Goal: Find specific page/section: Find specific page/section

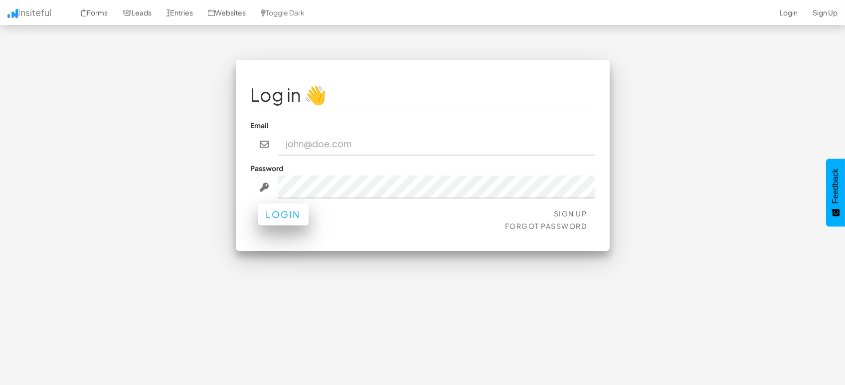
type input "[EMAIL_ADDRESS][DOMAIN_NAME]"
click at [298, 215] on button "Login" at bounding box center [283, 214] width 50 height 22
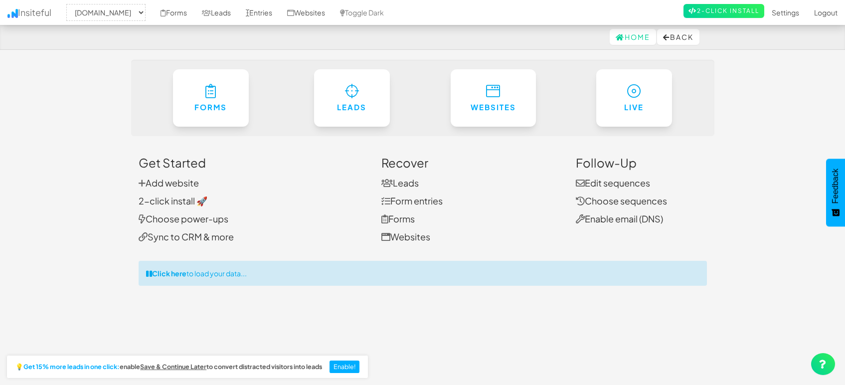
select select "1505"
click at [247, 11] on icon at bounding box center [247, 12] width 3 height 7
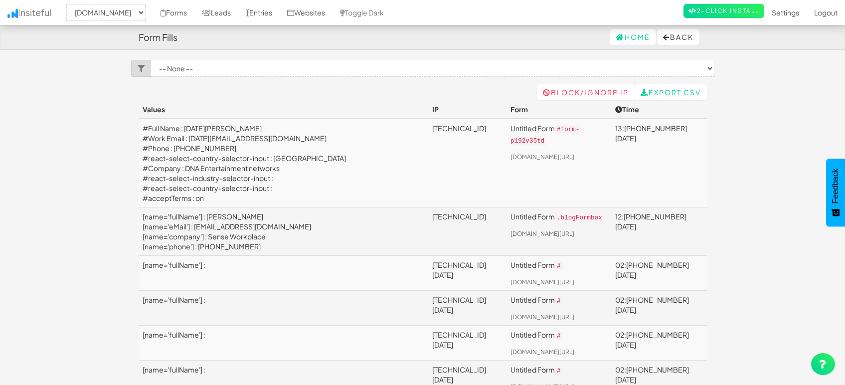
select select "1505"
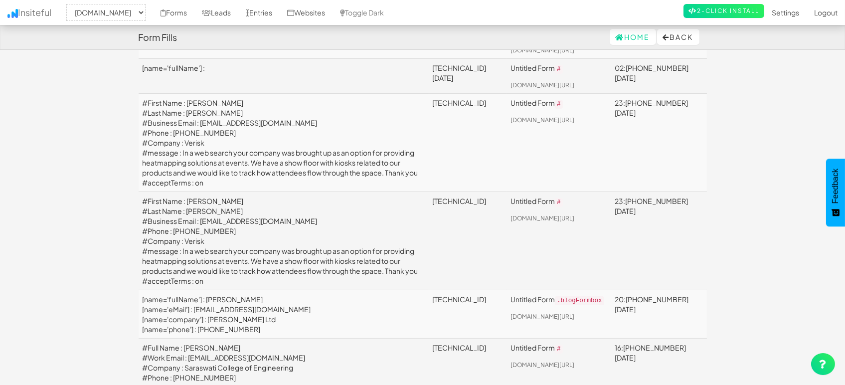
scroll to position [442, 0]
click at [76, 154] on body "Form Fills Home Back Toggle navigation Insiteful -- None -- mapsted.com Forms L…" at bounding box center [422, 353] width 845 height 1591
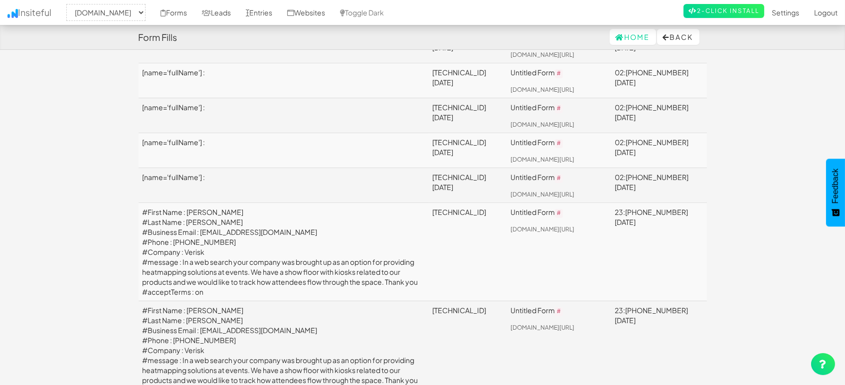
scroll to position [0, 0]
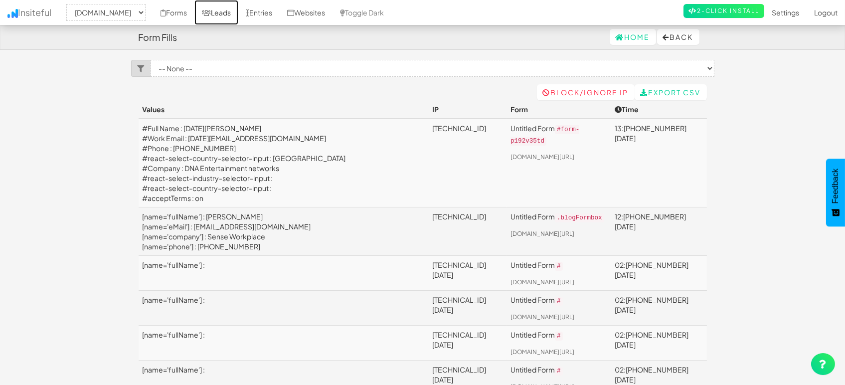
click at [219, 12] on link "Leads" at bounding box center [216, 12] width 44 height 25
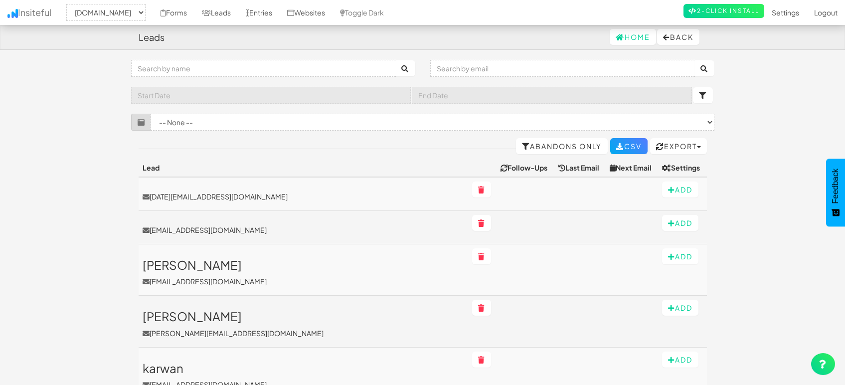
select select "1505"
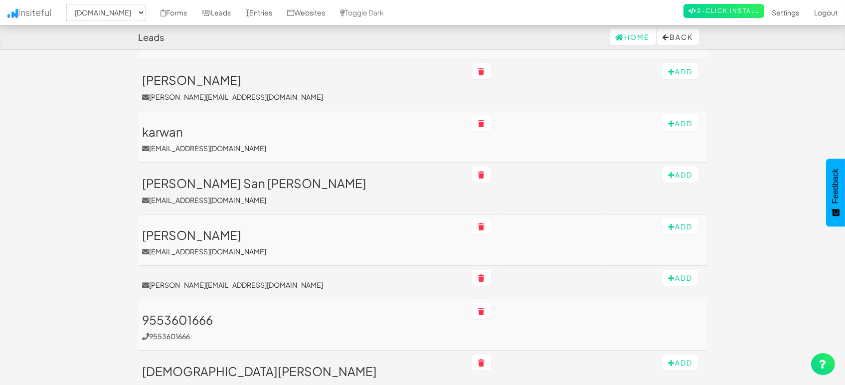
scroll to position [332, 0]
